Goal: Task Accomplishment & Management: Contribute content

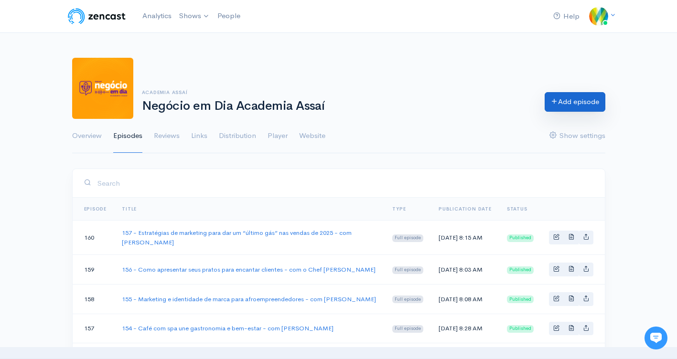
click at [574, 97] on link "Add episode" at bounding box center [575, 102] width 61 height 20
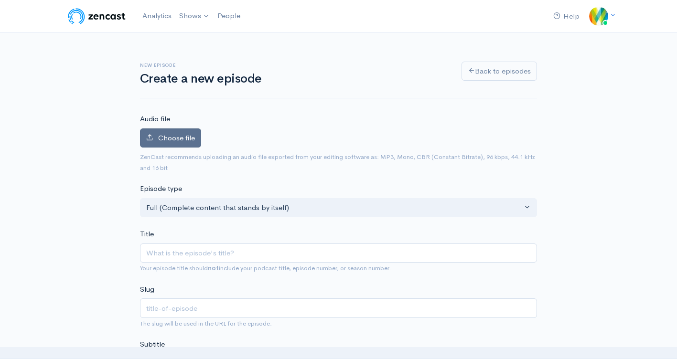
click at [178, 135] on span "Choose file" at bounding box center [176, 137] width 37 height 9
click at [0, 0] on input "Choose file" at bounding box center [0, 0] width 0 height 0
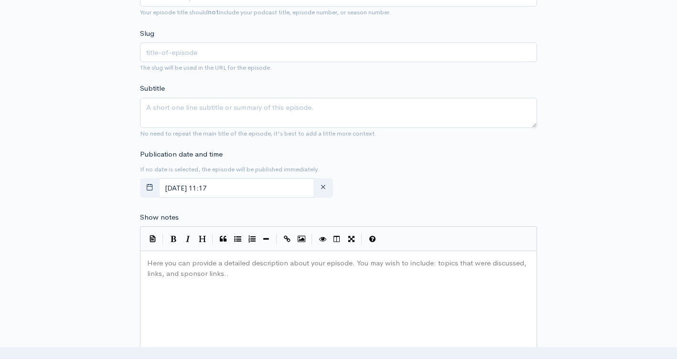
scroll to position [288, 0]
click at [250, 266] on pre "​" at bounding box center [342, 263] width 394 height 11
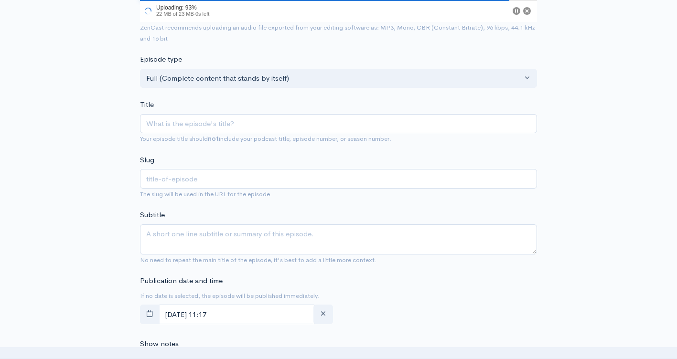
scroll to position [145, 0]
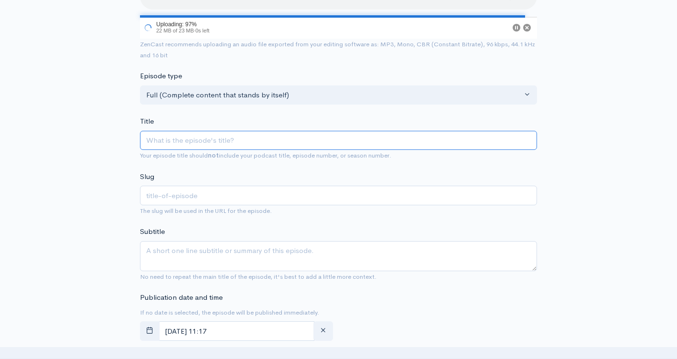
click at [233, 141] on input "Title" at bounding box center [338, 141] width 397 height 20
paste input "158 - Custos “invisíveis” que podem estar levando embora o seu lucro - com [PER…"
type input "158 - Custos “invisíveis” que podem estar levando embora o seu lucro - com [PER…"
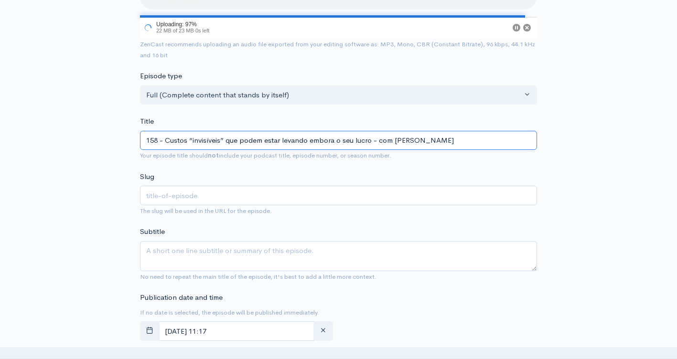
type input "158-custos-invisiveis-que-podem-estar-levando-embora-o-seu-lucro-com-[PERSON_NA…"
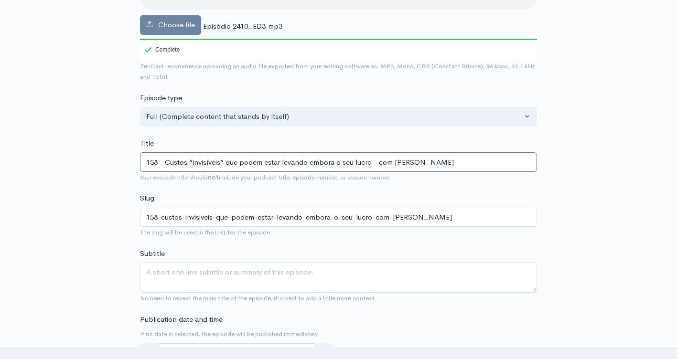
type input "158 - Custos “invisíveis” que podem estar levando embora o seu lucro - com [PER…"
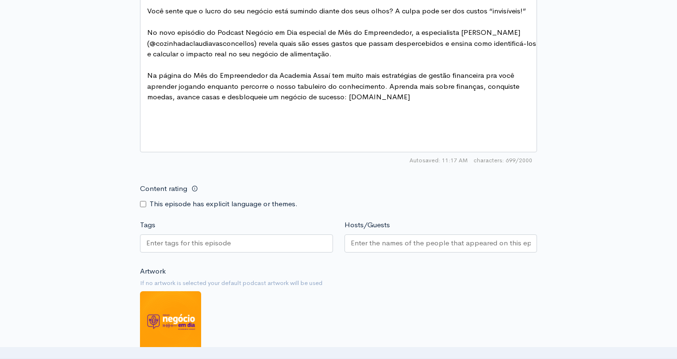
scroll to position [717, 0]
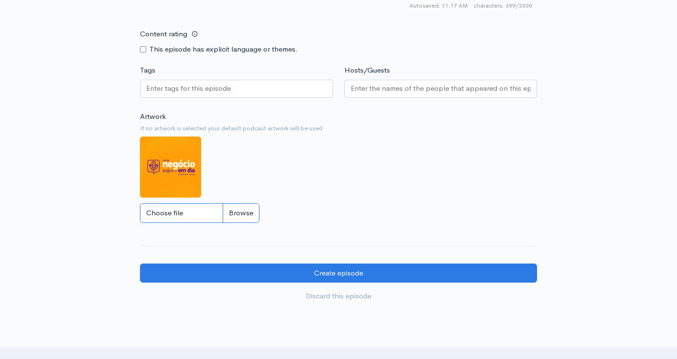
click at [175, 212] on input "Choose file" at bounding box center [199, 214] width 119 height 20
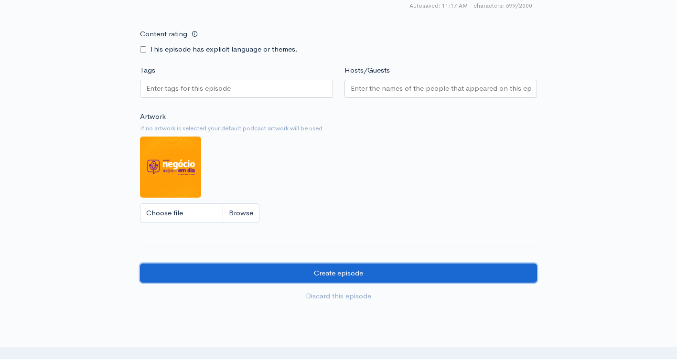
click at [279, 275] on input "Create episode" at bounding box center [338, 274] width 397 height 20
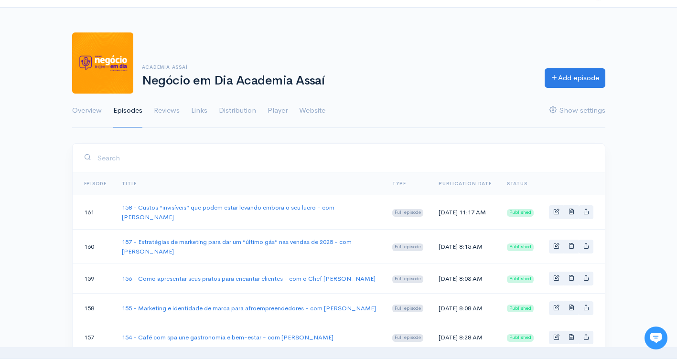
scroll to position [48, 0]
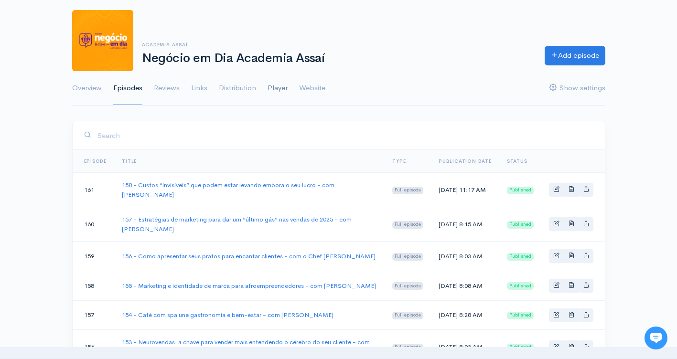
click at [275, 89] on link "Player" at bounding box center [278, 88] width 20 height 34
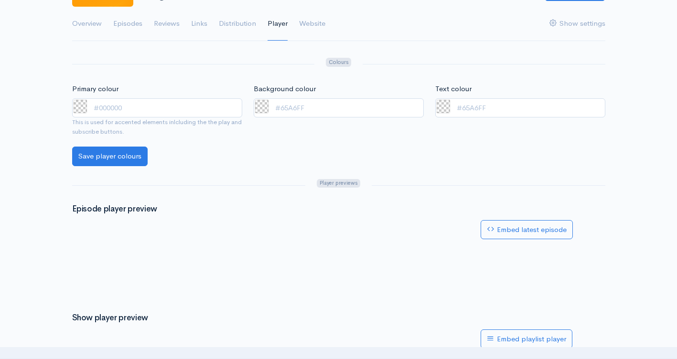
scroll to position [96, 0]
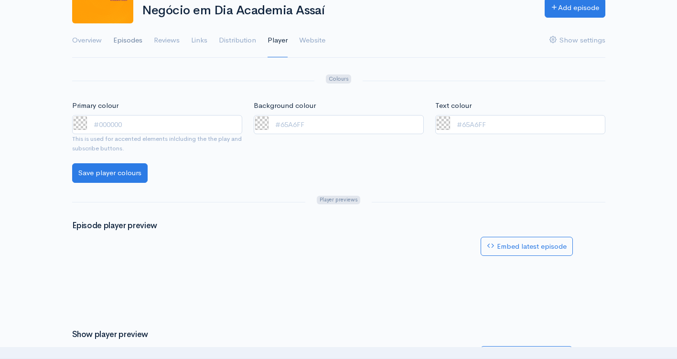
click at [133, 37] on link "Episodes" at bounding box center [127, 40] width 29 height 34
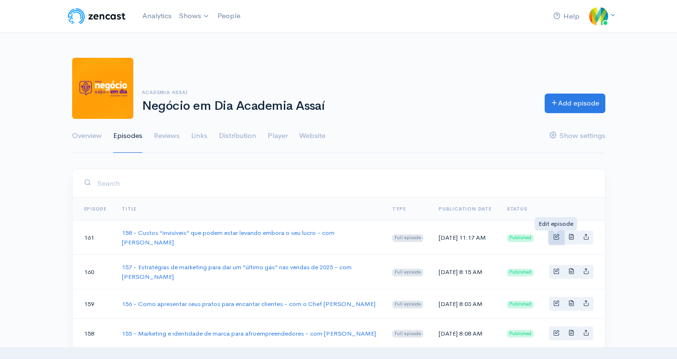
click at [557, 236] on span "Basic example" at bounding box center [556, 237] width 6 height 6
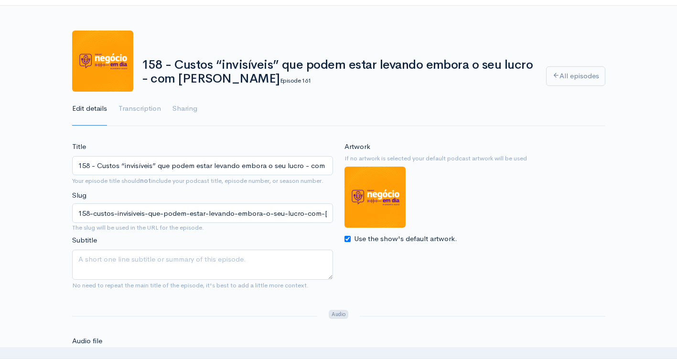
scroll to position [4, 0]
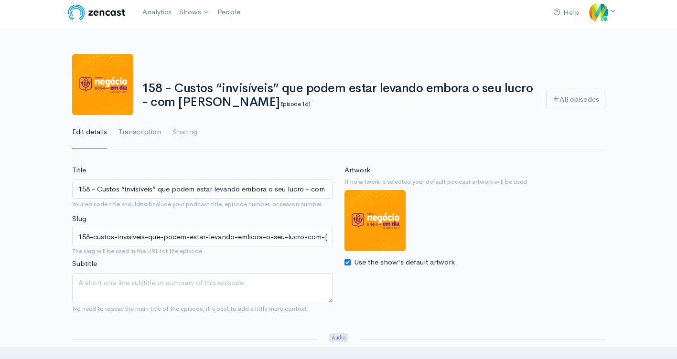
click at [141, 130] on link "Transcription" at bounding box center [140, 132] width 43 height 34
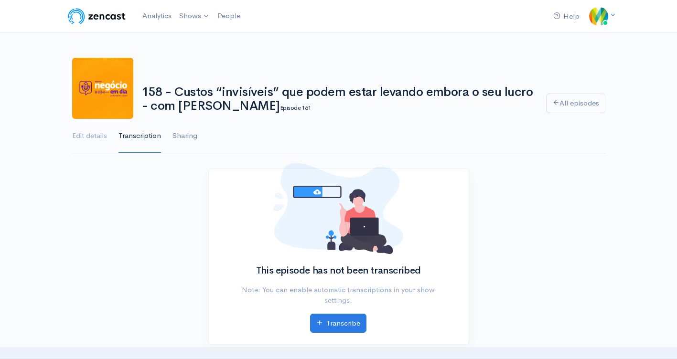
click at [191, 133] on link "Sharing" at bounding box center [185, 136] width 25 height 34
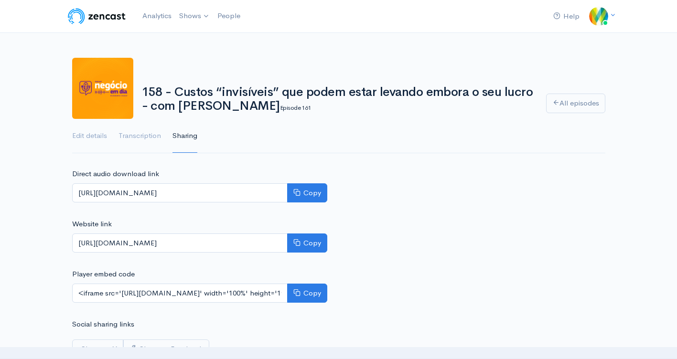
click at [91, 85] on img at bounding box center [102, 88] width 61 height 61
click at [97, 133] on link "Edit details" at bounding box center [89, 136] width 35 height 34
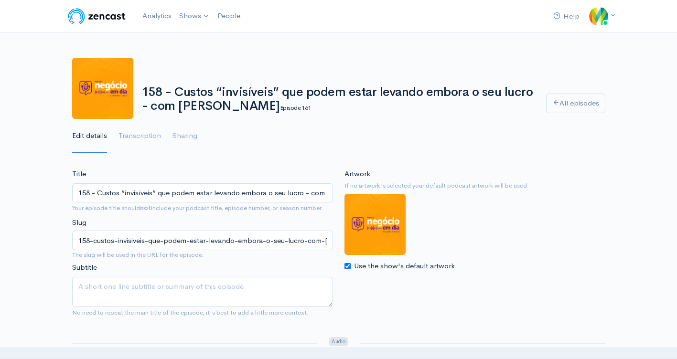
click at [387, 222] on img at bounding box center [375, 224] width 61 height 61
click at [349, 267] on input "Use the show's default artwork." at bounding box center [348, 266] width 6 height 6
checkbox input "false"
click at [368, 287] on input "Choose file" at bounding box center [404, 288] width 119 height 20
type input "C:\fakepath\Banner Spotify ep 158.png"
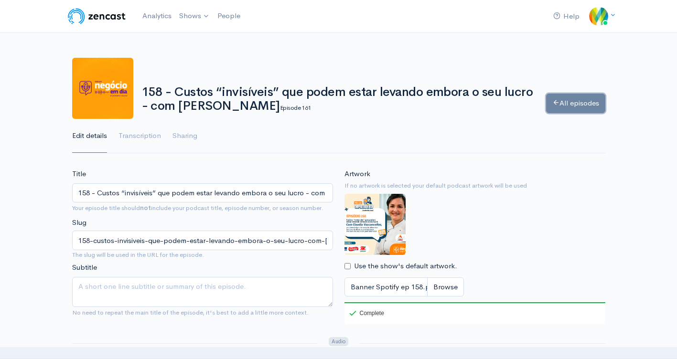
click at [579, 109] on link "All episodes" at bounding box center [575, 104] width 59 height 20
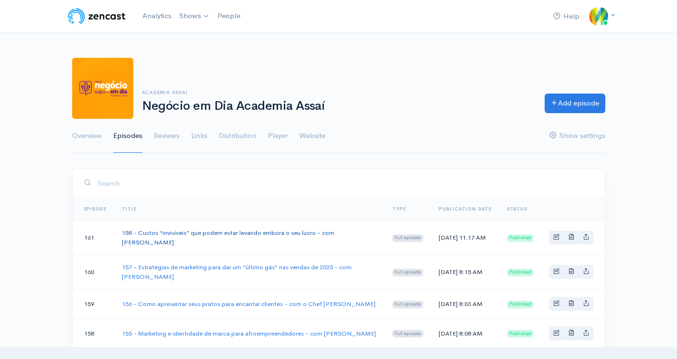
click at [323, 230] on link "158 - Custos “invisíveis” que podem estar levando embora o seu lucro - com [PER…" at bounding box center [228, 238] width 213 height 18
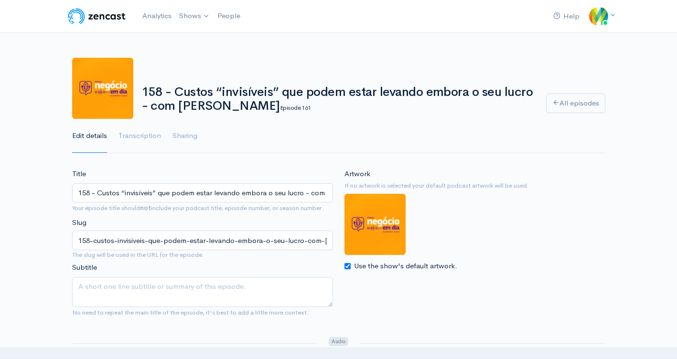
click at [348, 267] on input "Use the show's default artwork." at bounding box center [348, 266] width 6 height 6
checkbox input "false"
click at [383, 291] on input "Choose file" at bounding box center [404, 288] width 119 height 20
type input "C:\fakepath\Banner Spotify ep 158.png"
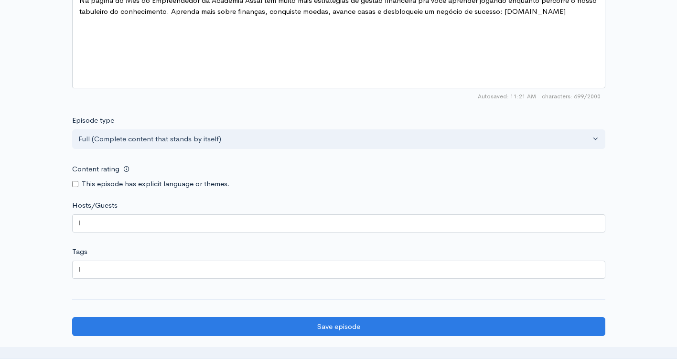
scroll to position [812, 0]
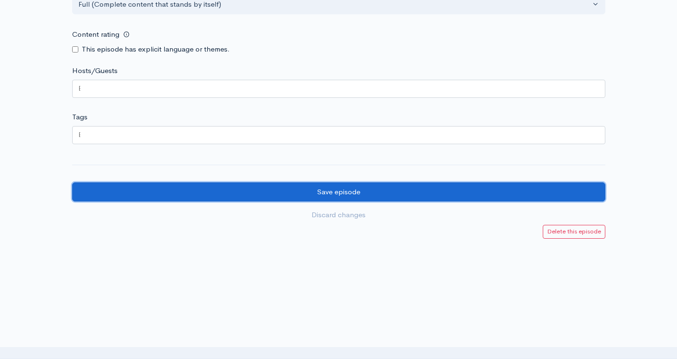
click at [388, 190] on input "Save episode" at bounding box center [338, 193] width 533 height 20
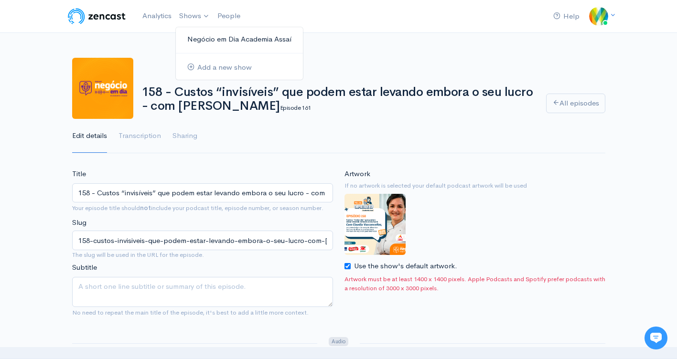
click at [228, 37] on link "Negócio em Dia Academia Assaí" at bounding box center [239, 39] width 127 height 17
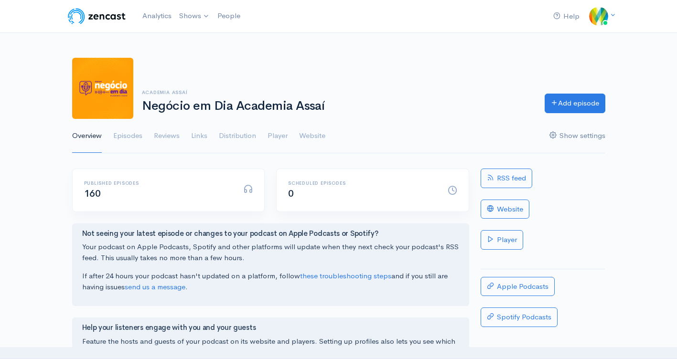
click at [562, 135] on link "Show settings" at bounding box center [578, 136] width 56 height 34
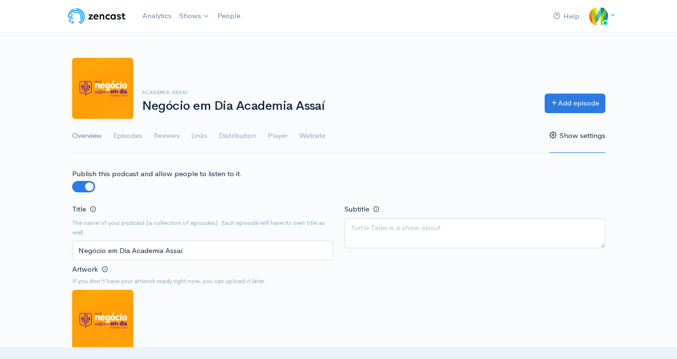
click at [86, 140] on link "Overview" at bounding box center [87, 136] width 30 height 34
